Goal: Task Accomplishment & Management: Complete application form

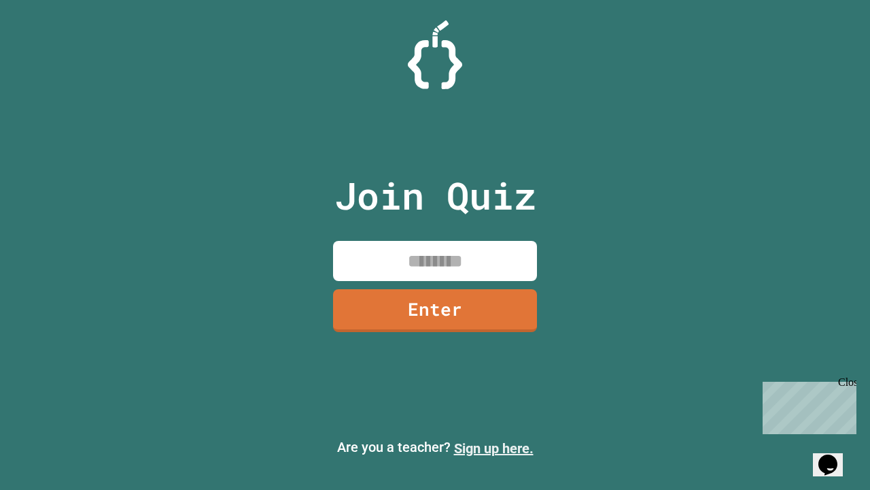
click at [494, 448] on link "Sign up here." at bounding box center [494, 448] width 80 height 16
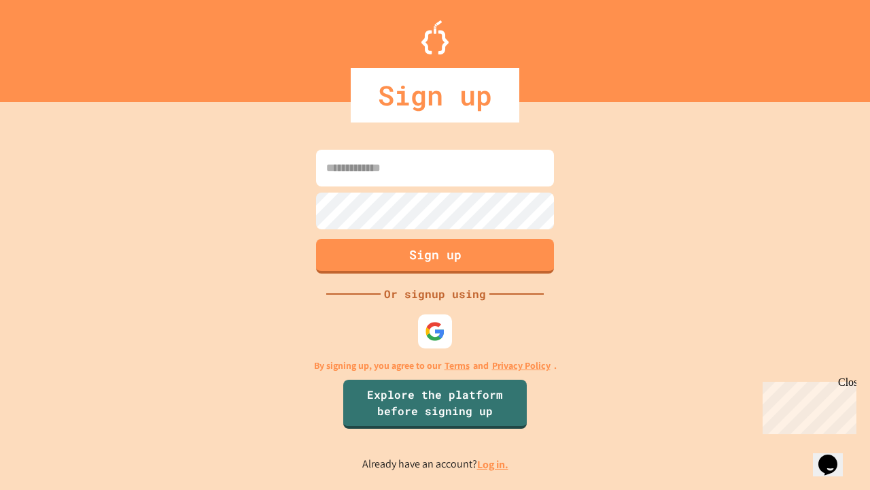
click at [494, 464] on link "Log in." at bounding box center [492, 464] width 31 height 14
